Goal: Complete application form

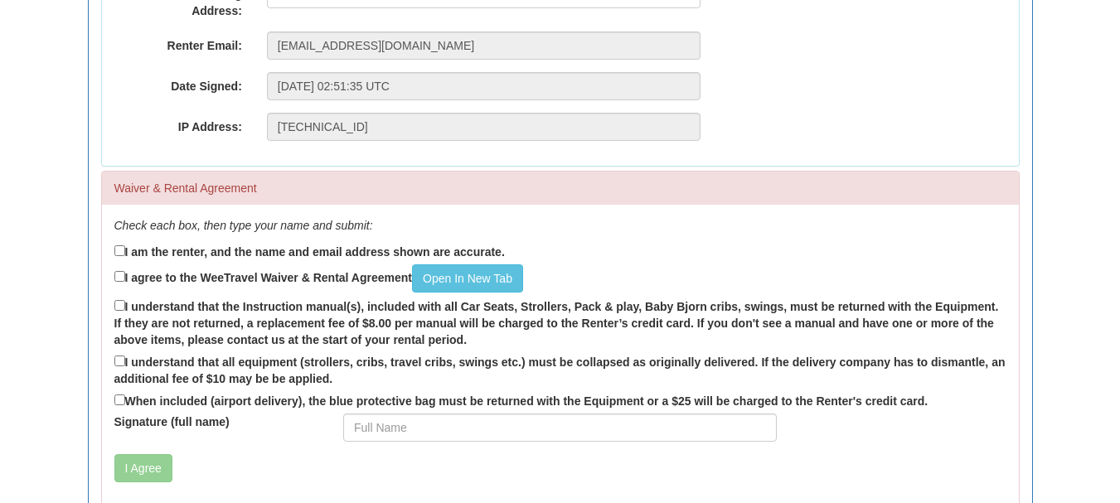
scroll to position [332, 0]
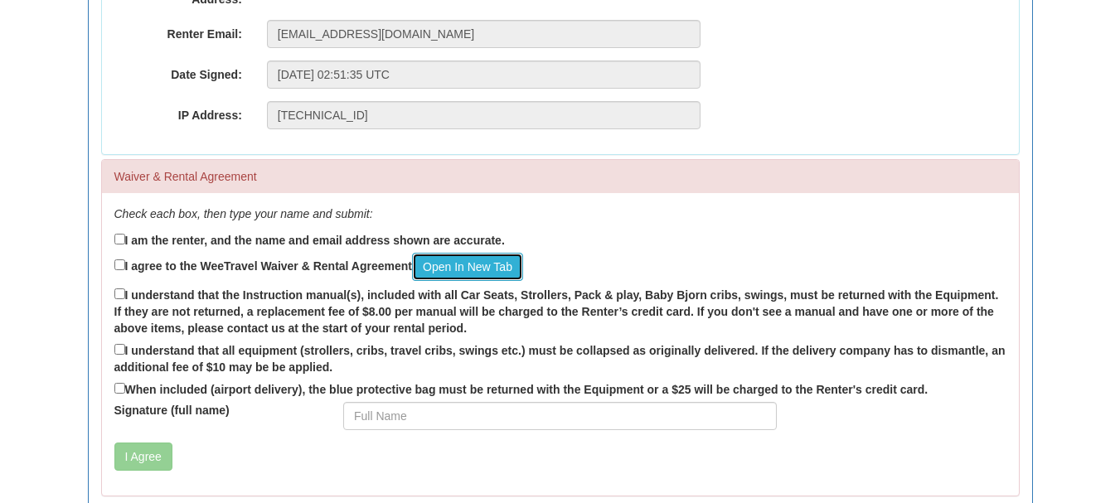
click at [462, 264] on link "Open In New Tab" at bounding box center [467, 267] width 111 height 28
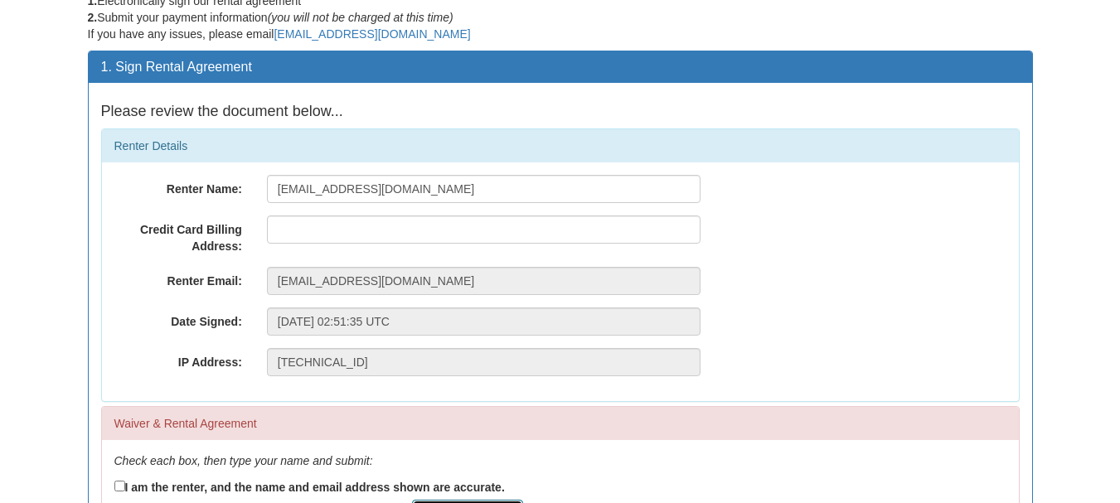
scroll to position [83, 0]
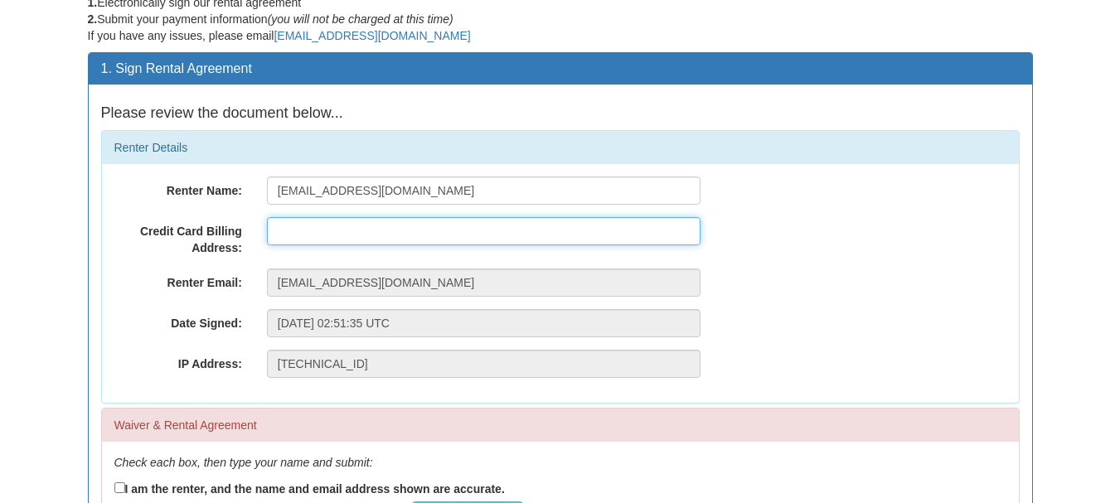
click at [319, 234] on input "text" at bounding box center [484, 231] width 434 height 28
type input "[STREET_ADDRESS]"
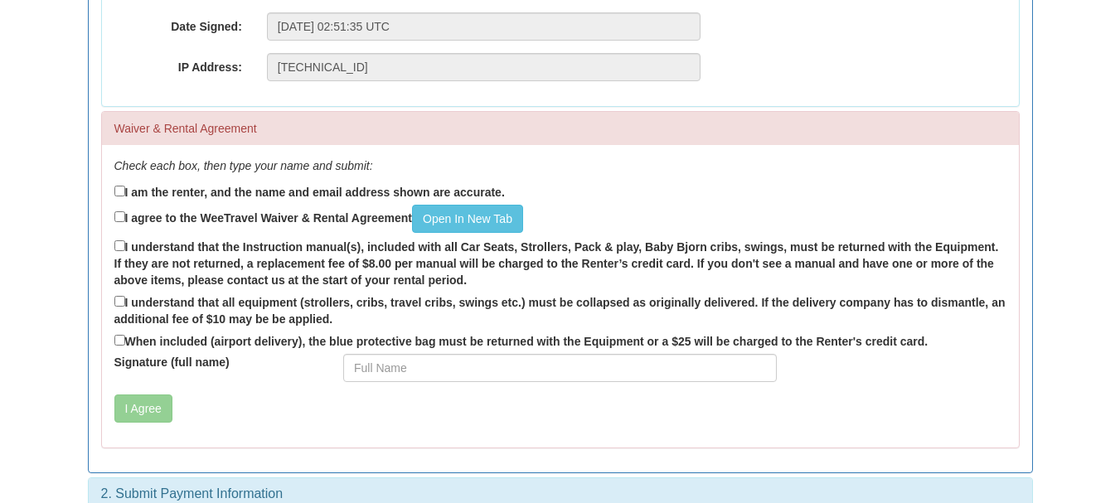
scroll to position [404, 0]
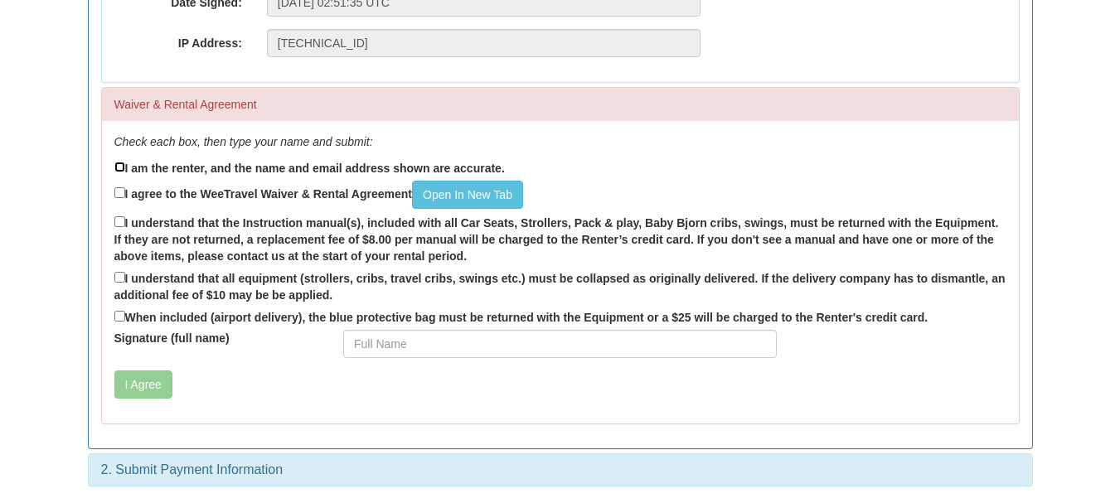
click at [118, 169] on input "I am the renter, and the name and email address shown are accurate." at bounding box center [119, 167] width 11 height 11
checkbox input "true"
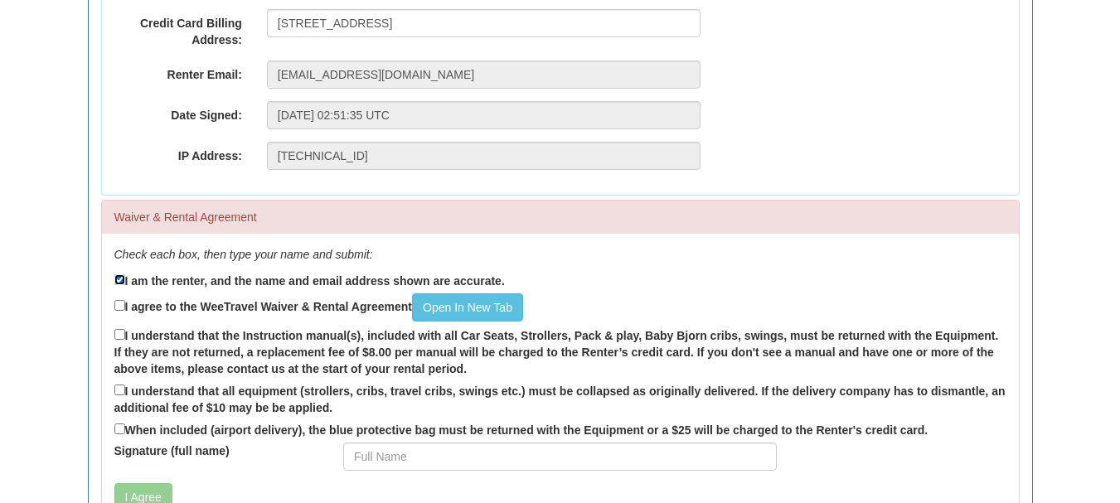
scroll to position [321, 0]
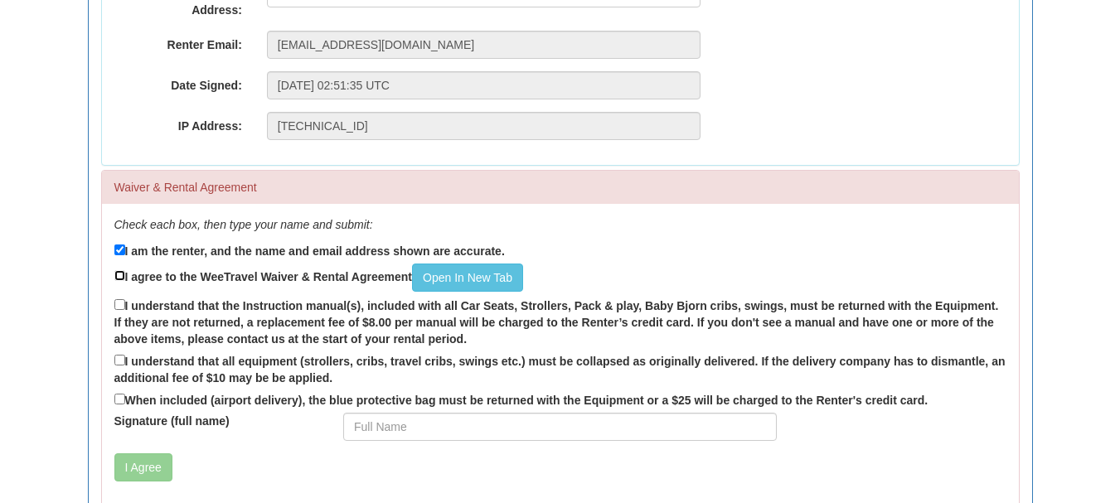
click at [121, 274] on input "I agree to the WeeTravel Waiver & Rental Agreement Open In [GEOGRAPHIC_DATA]" at bounding box center [119, 275] width 11 height 11
checkbox input "true"
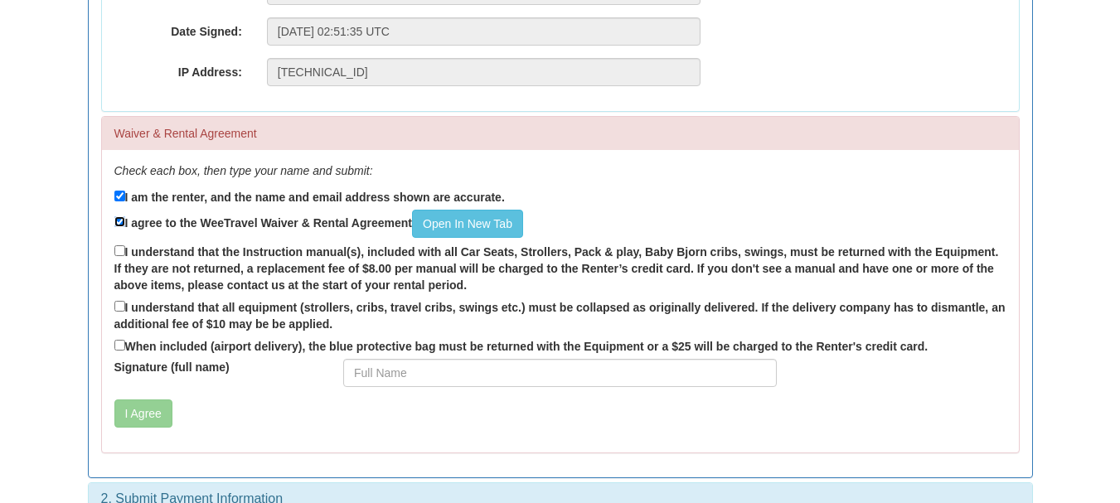
scroll to position [404, 0]
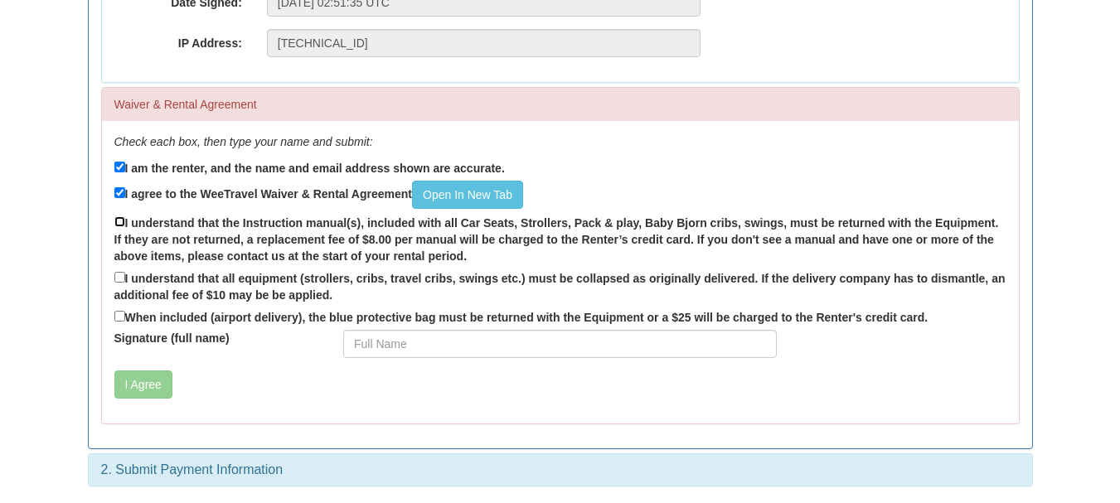
click at [123, 223] on input "I understand that the Instruction manual(s), included with all Car Seats, Strol…" at bounding box center [119, 221] width 11 height 11
checkbox input "true"
click at [117, 276] on input "I understand that all equipment (strollers, cribs, travel cribs, swings etc.) m…" at bounding box center [119, 277] width 11 height 11
checkbox input "true"
click at [122, 315] on input "When included (airport delivery), the blue protective bag must be returned with…" at bounding box center [119, 316] width 11 height 11
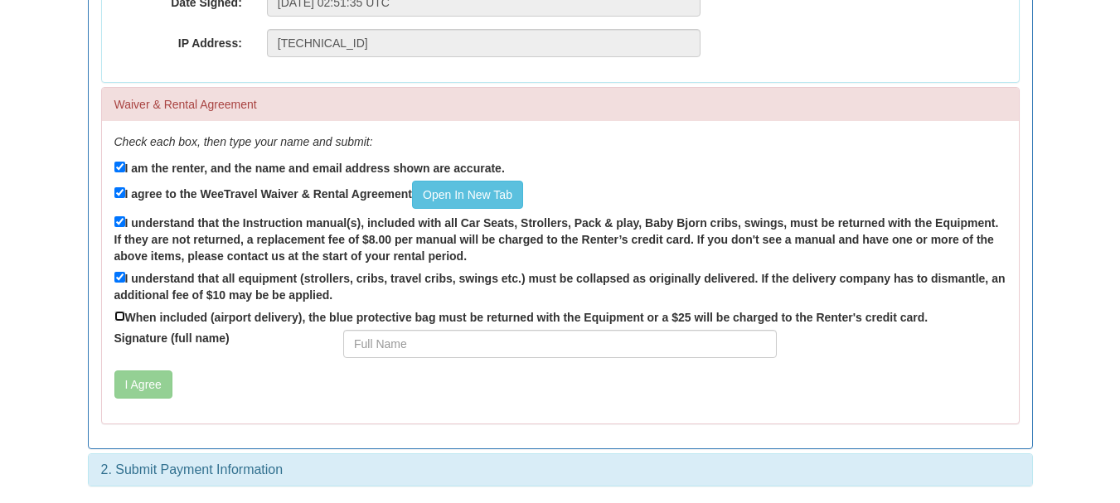
checkbox input "true"
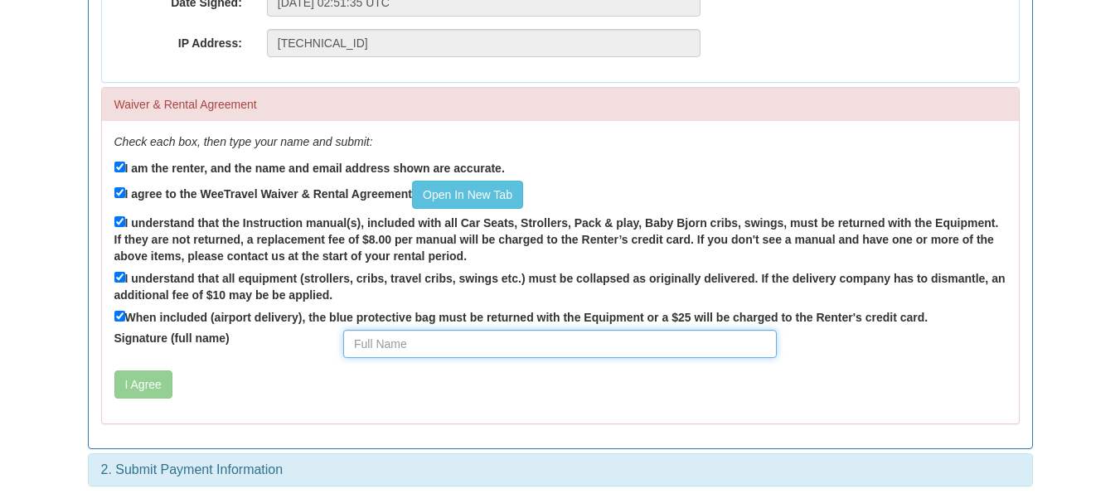
click at [430, 343] on input "Signature (full name)" at bounding box center [560, 344] width 434 height 28
click at [479, 345] on input "[PERSON_NAME]" at bounding box center [560, 344] width 434 height 28
type input "[PERSON_NAME]"
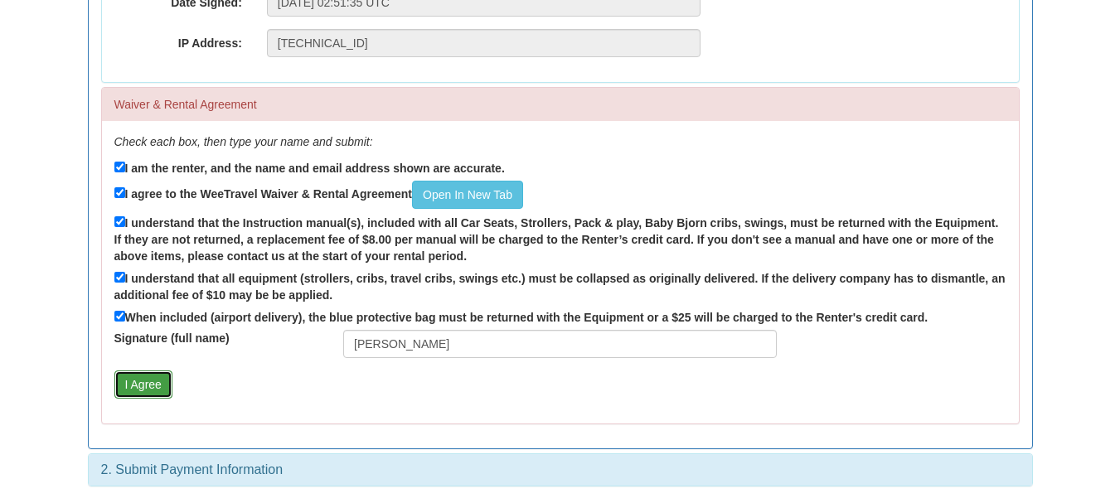
click at [154, 377] on button "I Agree" at bounding box center [143, 385] width 58 height 28
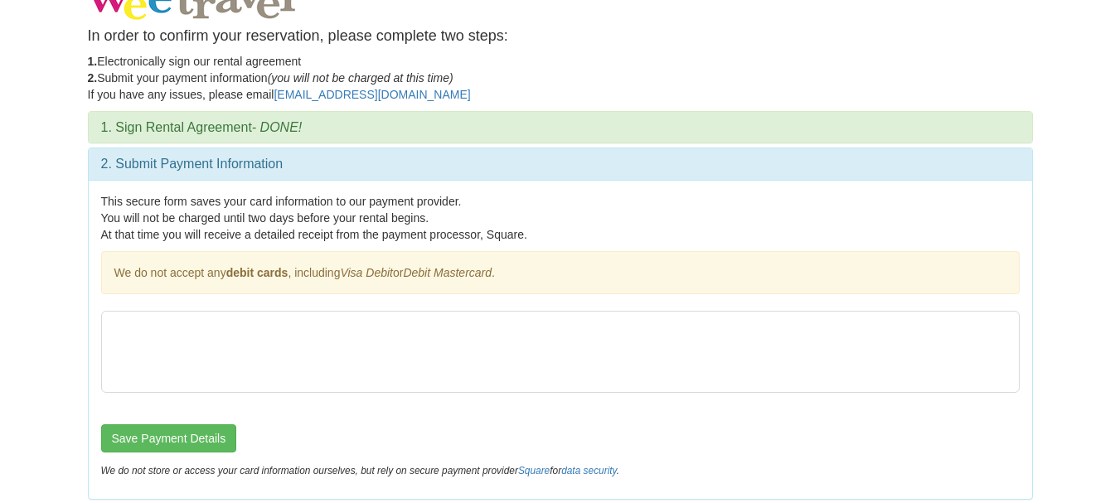
scroll to position [37, 0]
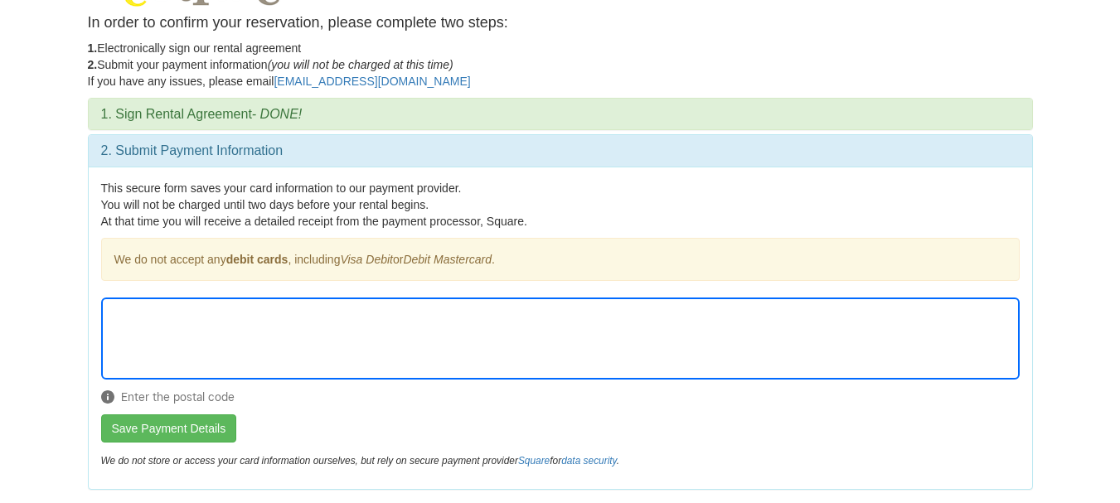
click at [364, 413] on form "Enter the postal code Save Payment Details" at bounding box center [560, 370] width 919 height 145
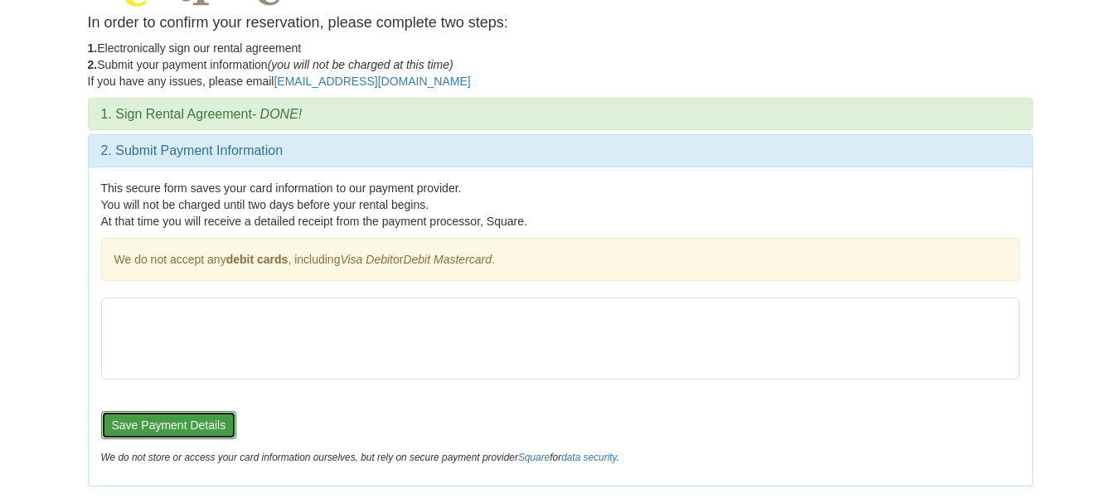
click at [207, 421] on button "Save Payment Details" at bounding box center [169, 425] width 136 height 28
